Goal: Task Accomplishment & Management: Use online tool/utility

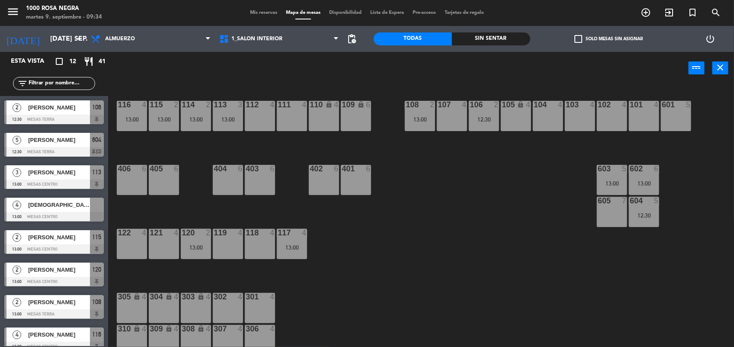
click at [485, 212] on div "116 4 13:00 115 2 13:00 114 2 13:00 113 3 13:00 112 4 111 4 110 lock 4 109 lock…" at bounding box center [425, 217] width 619 height 263
click at [581, 37] on span "check_box_outline_blank" at bounding box center [579, 39] width 8 height 8
click at [609, 39] on input "check_box_outline_blank Solo mesas sin asignar" at bounding box center [609, 39] width 0 height 0
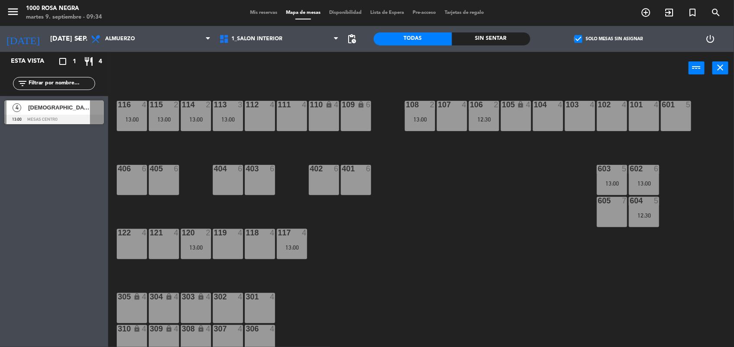
click at [52, 115] on div at bounding box center [54, 120] width 100 height 10
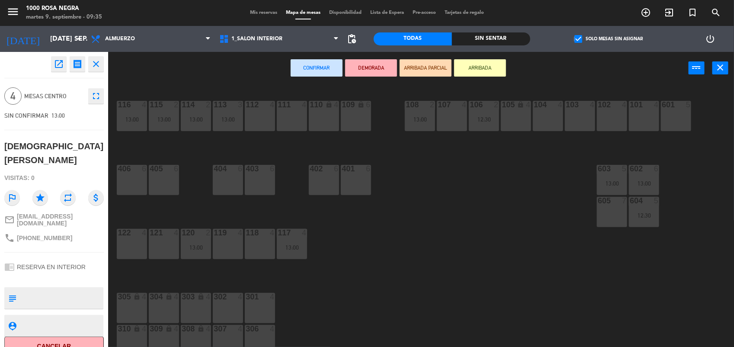
click at [235, 252] on div "119 4" at bounding box center [228, 244] width 30 height 30
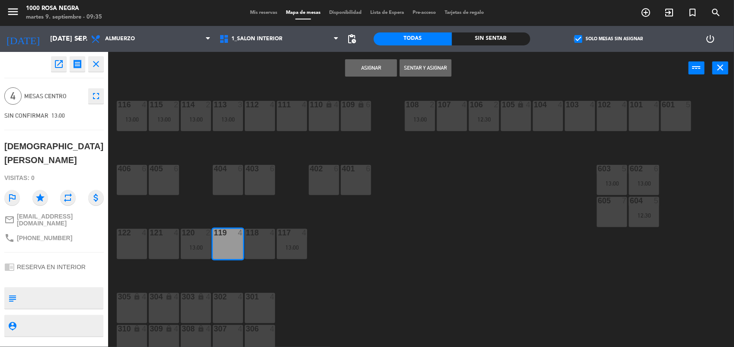
click at [377, 64] on button "Asignar" at bounding box center [371, 67] width 52 height 17
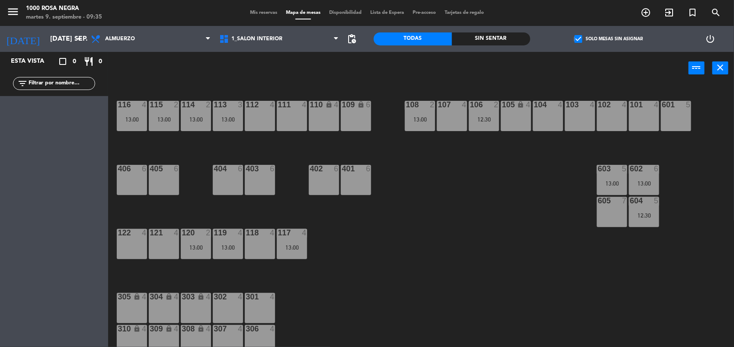
click at [415, 170] on div "116 4 13:00 115 2 13:00 114 2 13:00 113 3 13:00 112 4 111 4 110 lock 4 109 lock…" at bounding box center [425, 217] width 619 height 263
click at [578, 38] on span "check_box" at bounding box center [579, 39] width 8 height 8
click at [609, 39] on input "check_box Solo mesas sin asignar" at bounding box center [609, 39] width 0 height 0
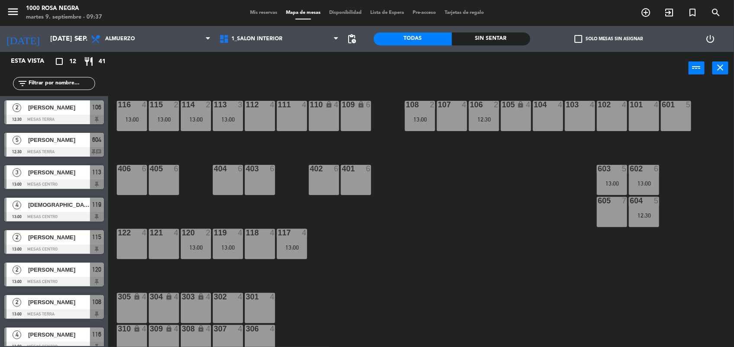
click at [48, 87] on input "text" at bounding box center [61, 84] width 67 height 10
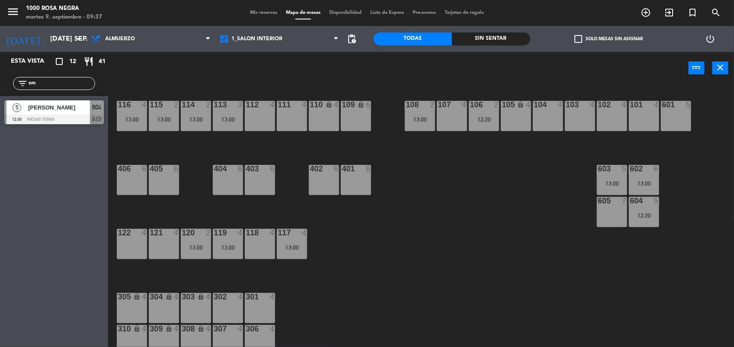
type input "s"
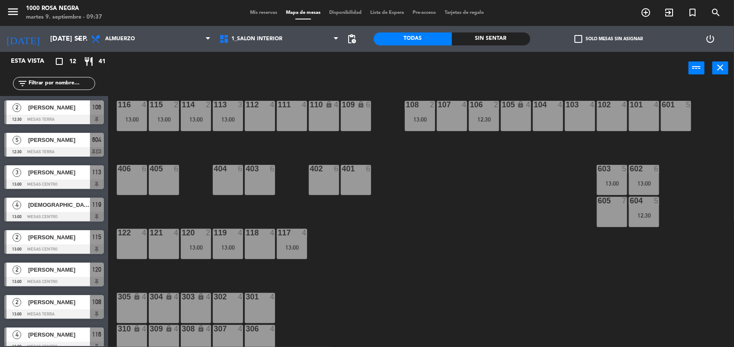
click at [172, 70] on div "power_input close" at bounding box center [398, 68] width 581 height 33
click at [82, 84] on input "text" at bounding box center [61, 84] width 67 height 10
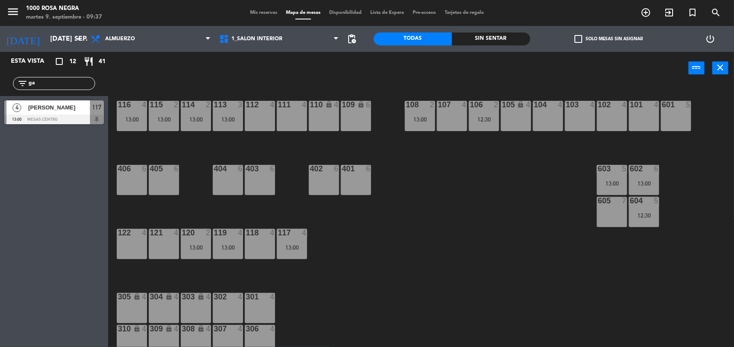
type input "g"
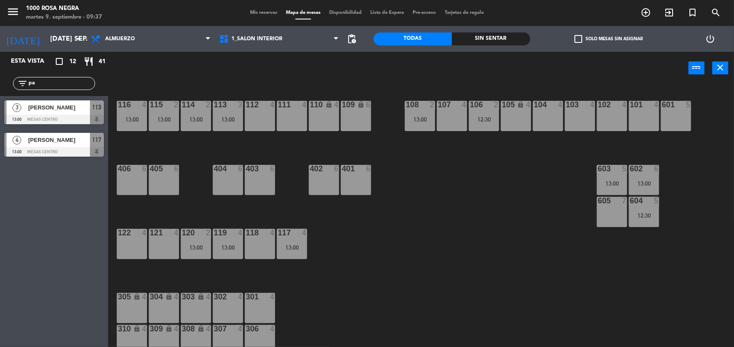
type input "p"
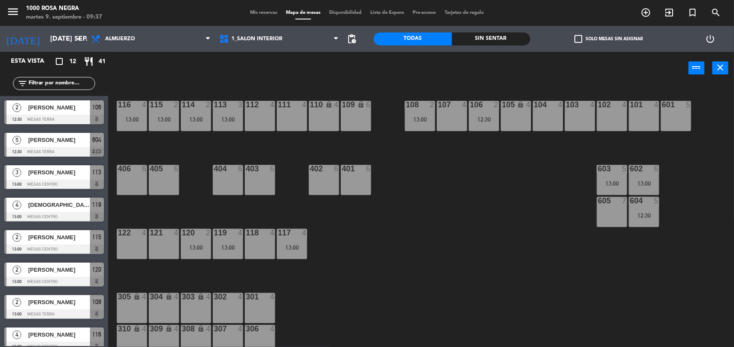
click at [177, 79] on div "power_input close" at bounding box center [398, 68] width 581 height 33
click at [172, 70] on div "power_input close" at bounding box center [398, 68] width 581 height 33
click at [87, 83] on input "text" at bounding box center [61, 84] width 67 height 10
click at [150, 73] on div "power_input close" at bounding box center [398, 68] width 581 height 33
click at [126, 74] on div "power_input close" at bounding box center [398, 68] width 581 height 33
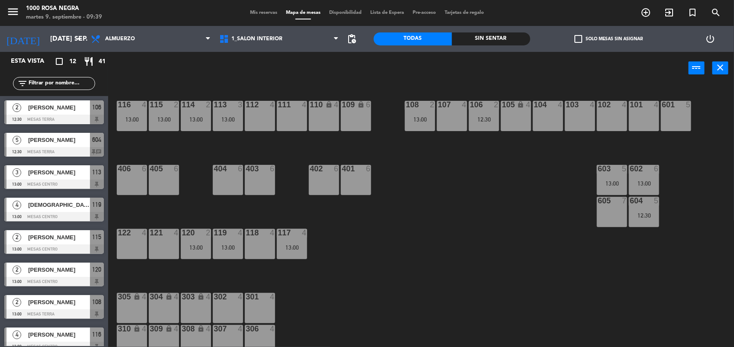
click at [578, 35] on span "check_box_outline_blank" at bounding box center [579, 39] width 8 height 8
click at [609, 39] on input "check_box_outline_blank Solo mesas sin asignar" at bounding box center [609, 39] width 0 height 0
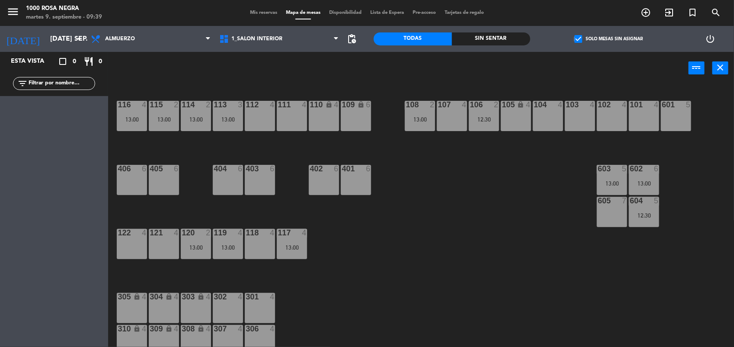
click at [578, 35] on span "check_box" at bounding box center [579, 39] width 8 height 8
click at [609, 39] on input "check_box Solo mesas sin asignar" at bounding box center [609, 39] width 0 height 0
